Goal: Navigation & Orientation: Go to known website

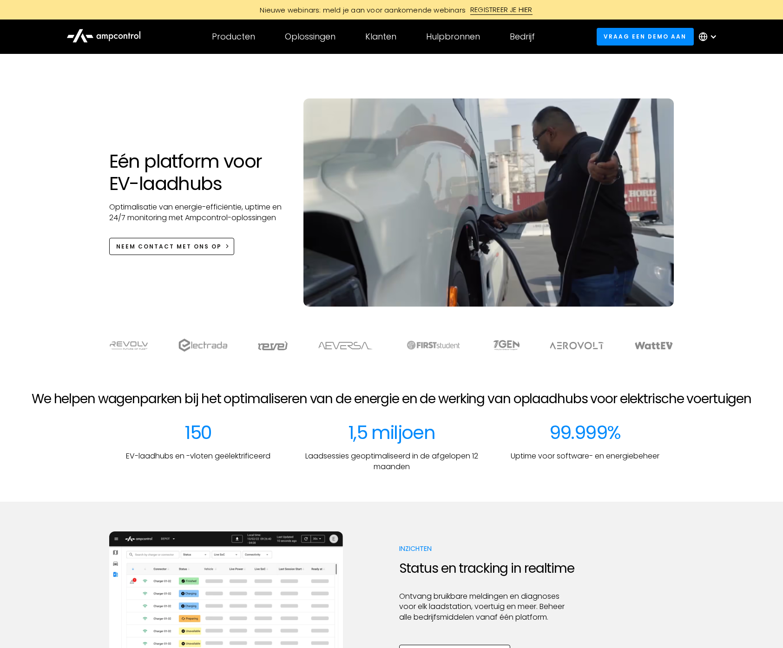
click at [126, 39] on icon at bounding box center [126, 36] width 4 height 5
click at [123, 33] on icon at bounding box center [103, 35] width 74 height 22
